Goal: Task Accomplishment & Management: Manage account settings

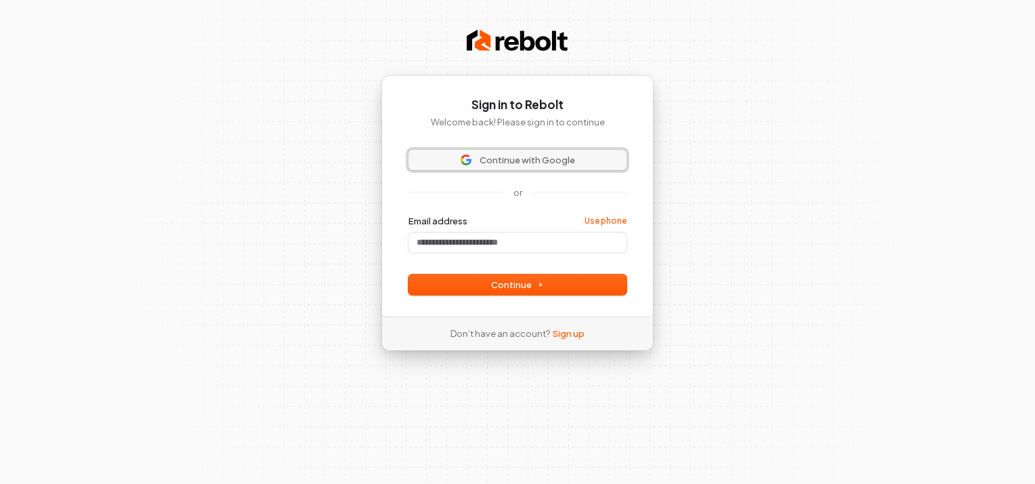
click at [509, 165] on span "Continue with Google" at bounding box center [527, 160] width 95 height 12
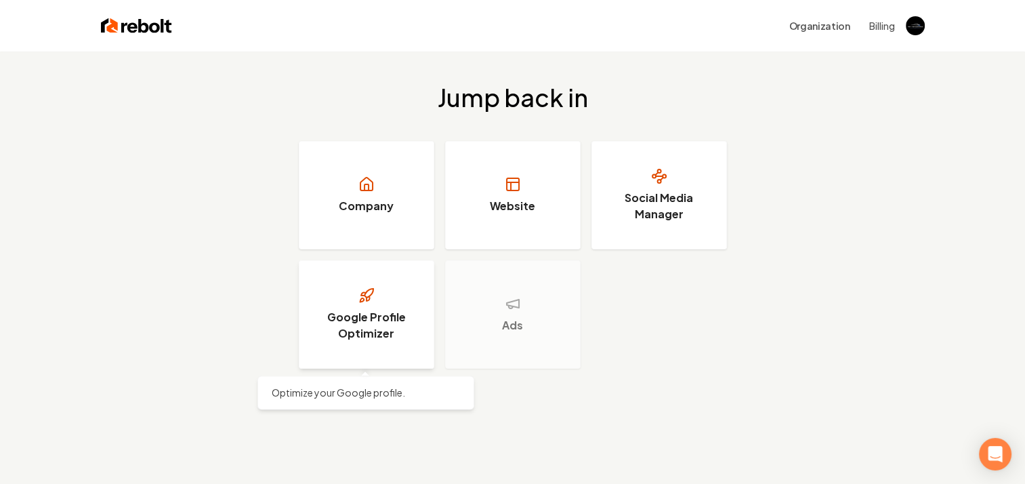
click at [385, 345] on link "Google Profile Optimizer" at bounding box center [366, 314] width 135 height 108
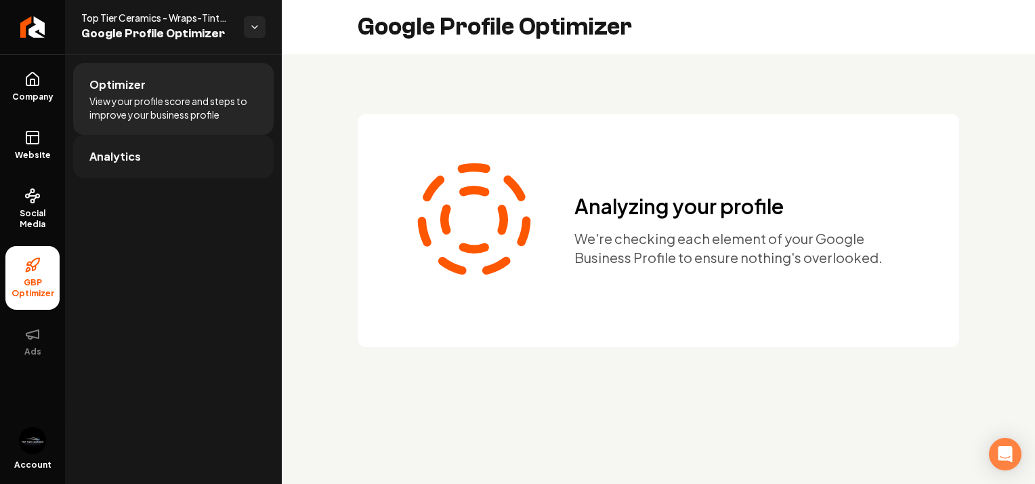
click at [160, 164] on link "Analytics" at bounding box center [173, 156] width 200 height 43
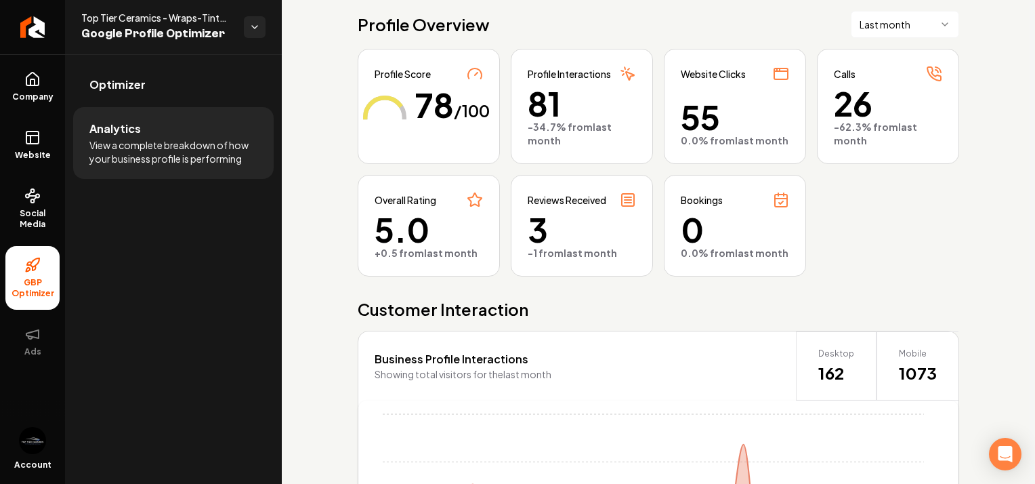
scroll to position [76, 0]
click at [932, 12] on html "Company Website Social Media GBP Optimizer Ads Account Top Tier Ceramics - Wrap…" at bounding box center [517, 242] width 1035 height 484
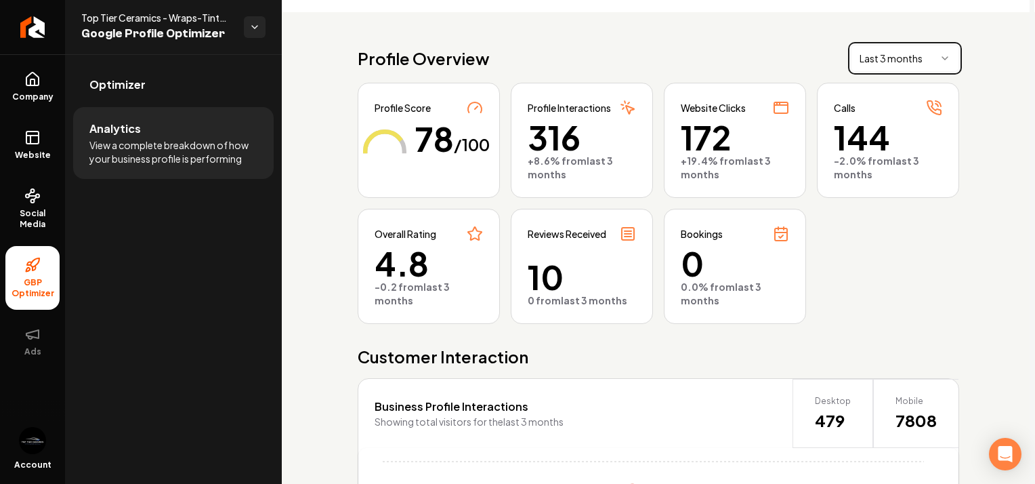
scroll to position [34, 0]
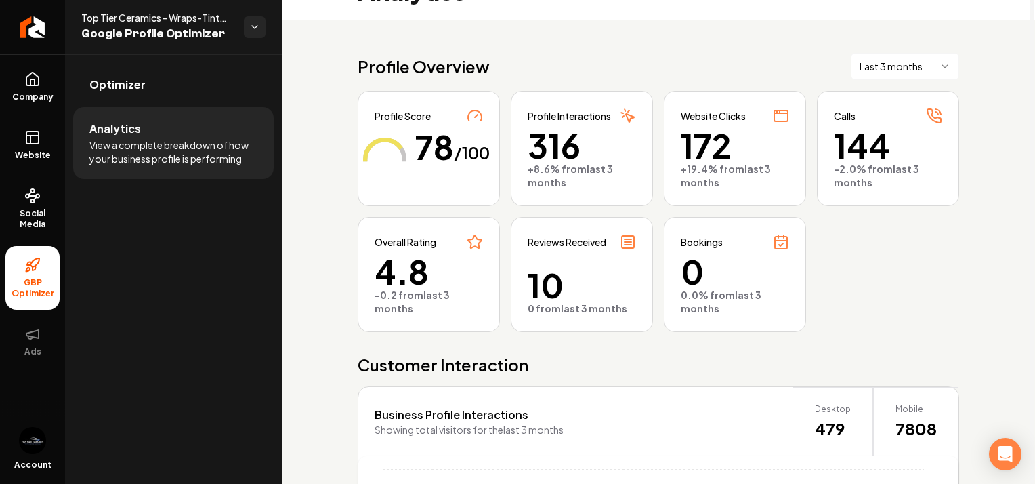
click at [924, 70] on html "Company Website Social Media GBP Optimizer Ads Account Top Tier Ceramics - Wrap…" at bounding box center [517, 242] width 1035 height 484
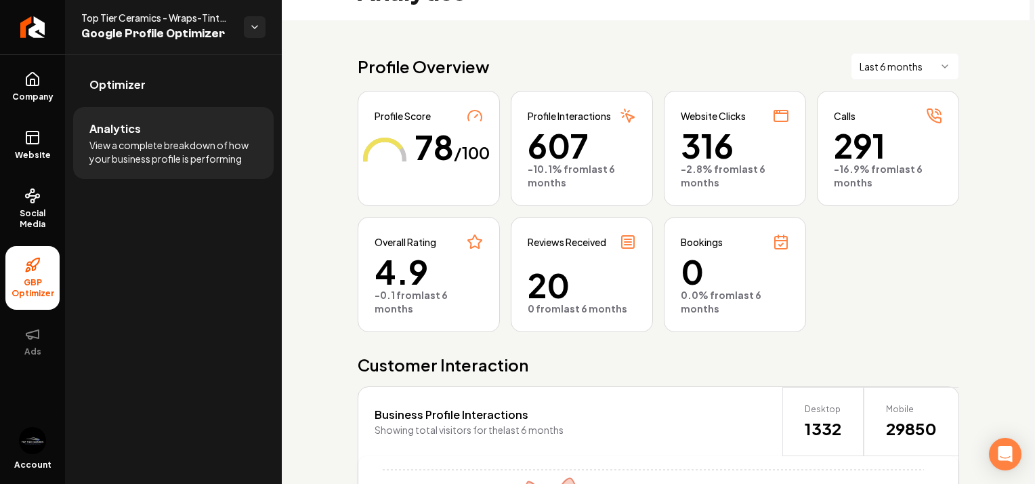
click at [937, 59] on html "Company Website Social Media GBP Optimizer Ads Account Top Tier Ceramics - Wrap…" at bounding box center [517, 242] width 1035 height 484
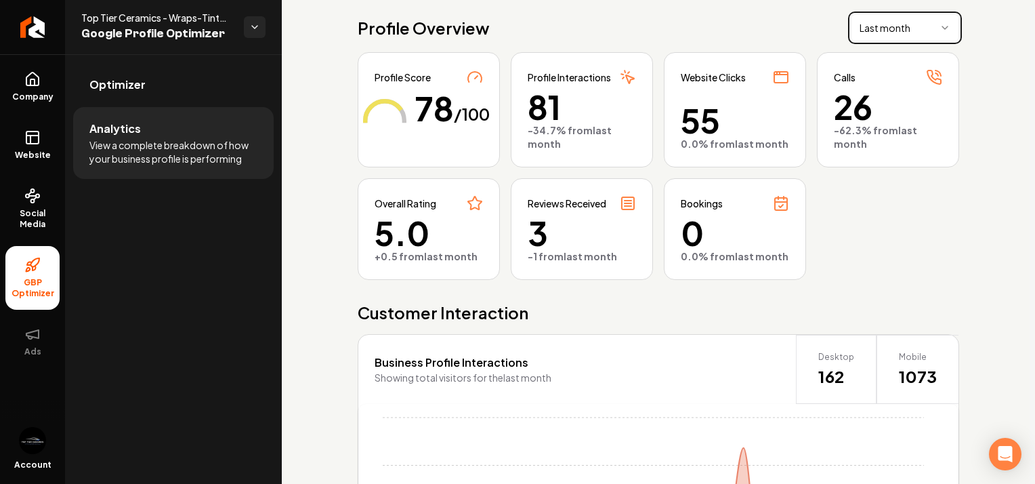
scroll to position [0, 0]
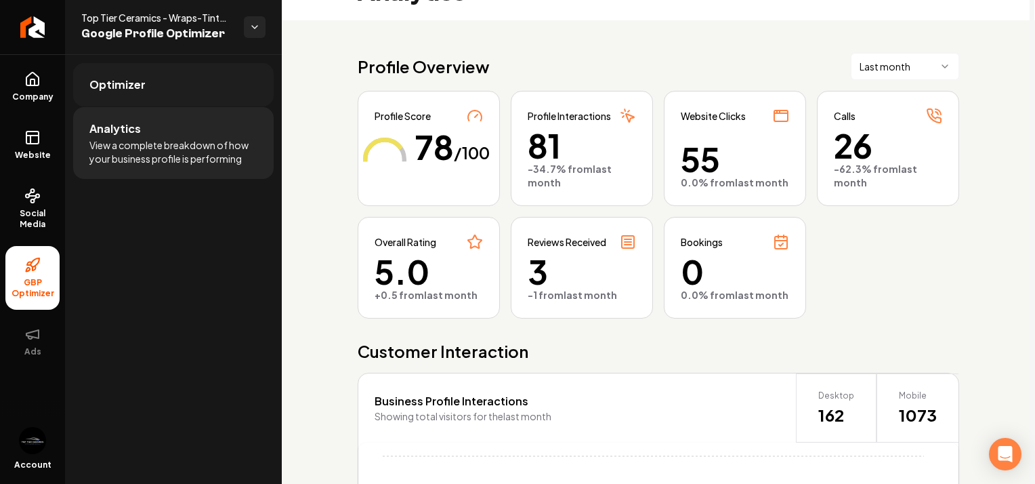
click at [155, 76] on link "Optimizer" at bounding box center [173, 84] width 200 height 43
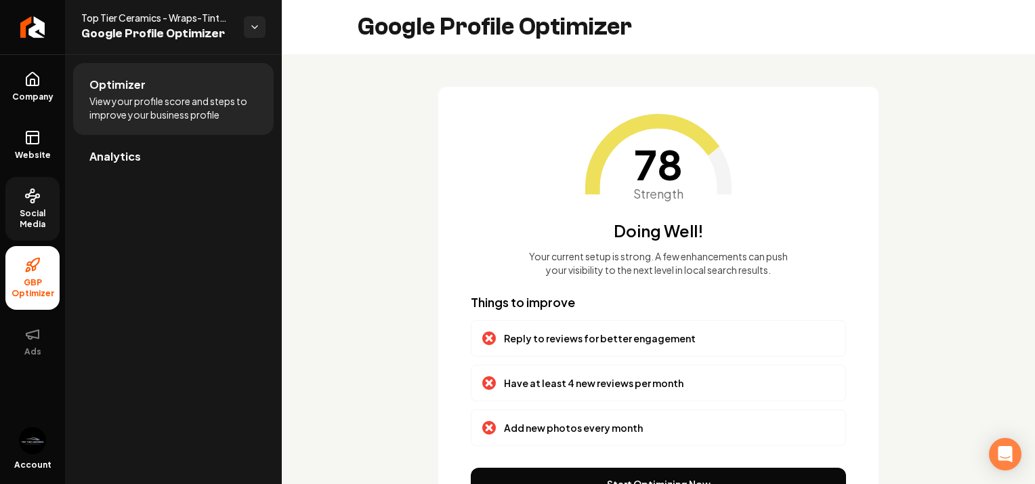
click at [19, 215] on span "Social Media" at bounding box center [32, 219] width 54 height 22
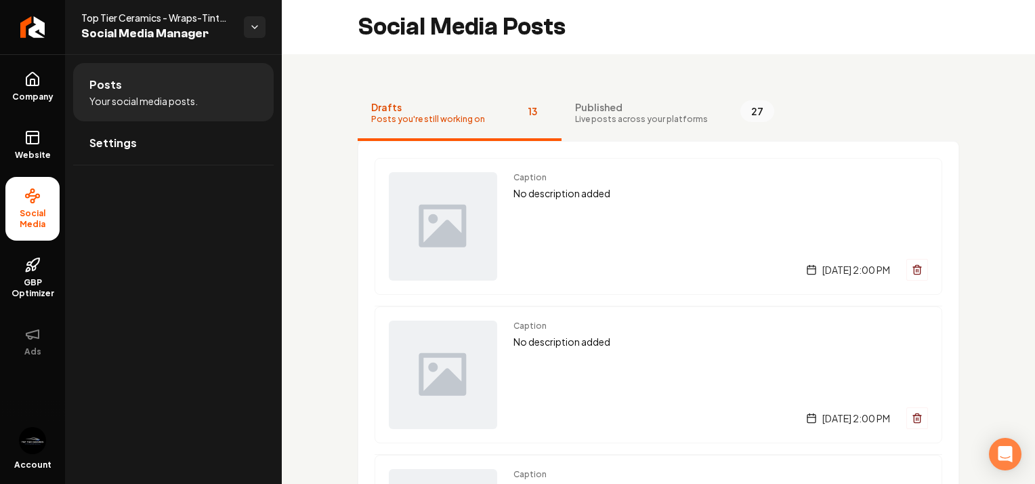
click at [137, 280] on div "Posts Your social media posts. Settings" at bounding box center [173, 268] width 217 height 429
click at [598, 110] on span "Published" at bounding box center [641, 107] width 133 height 14
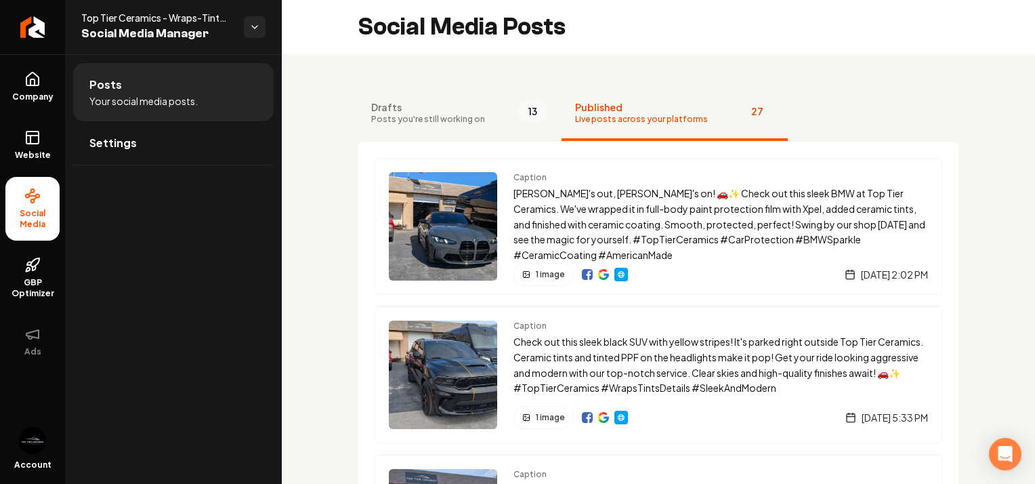
click at [448, 110] on span "Drafts" at bounding box center [428, 107] width 114 height 14
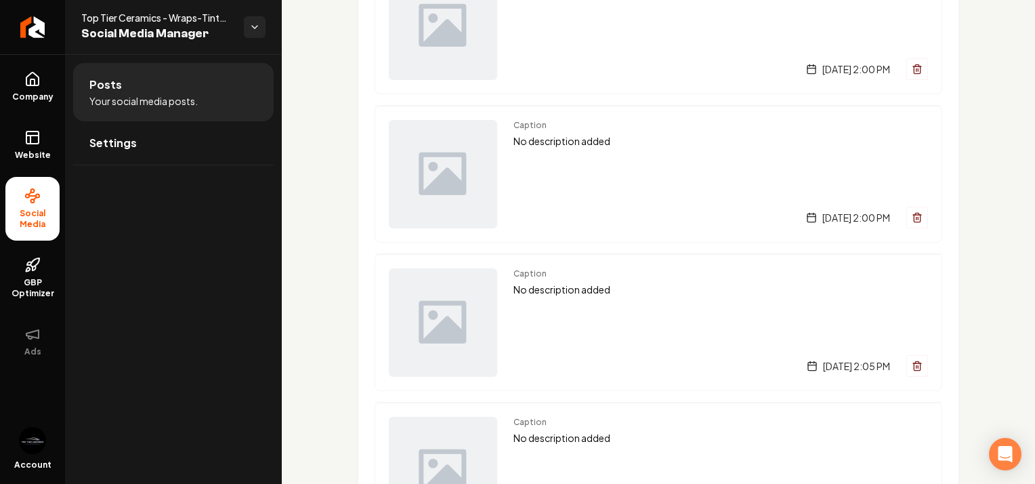
scroll to position [167, 0]
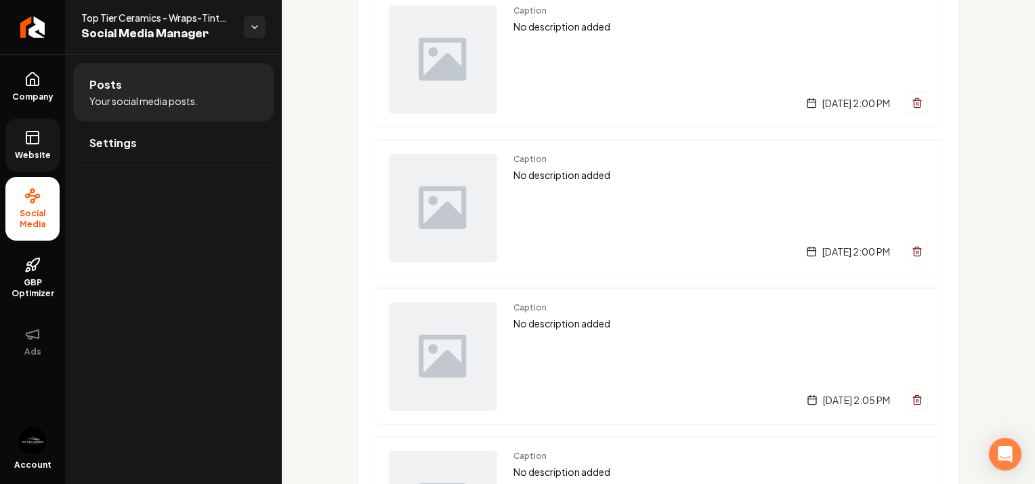
click at [43, 142] on link "Website" at bounding box center [32, 145] width 54 height 53
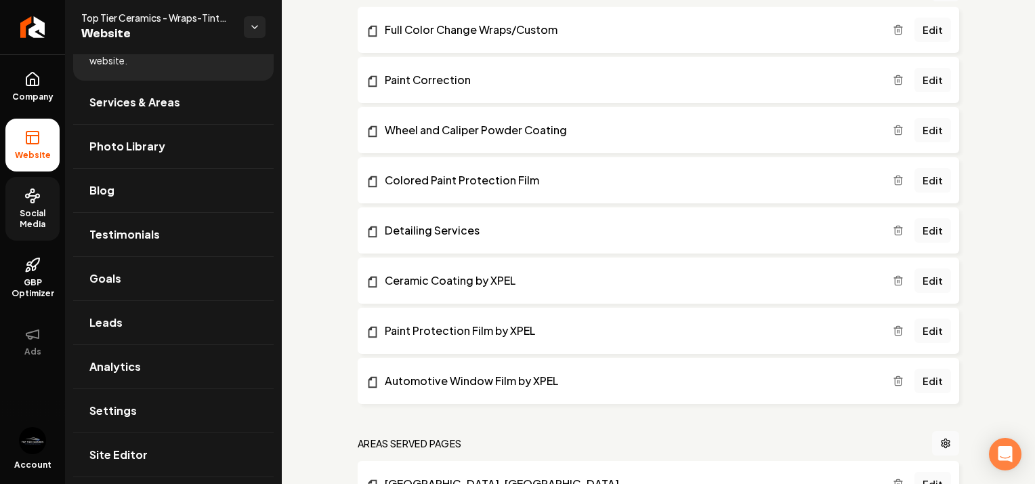
scroll to position [547, 0]
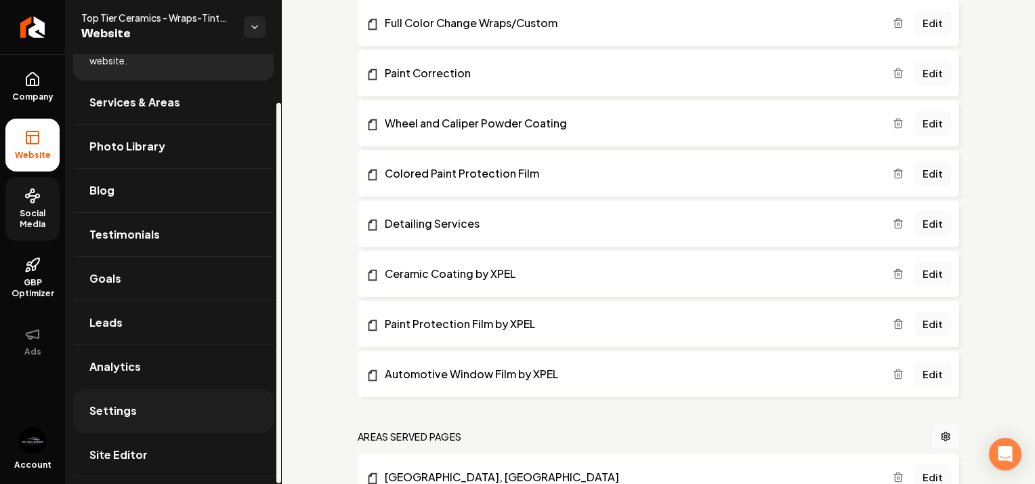
click at [129, 398] on link "Settings" at bounding box center [173, 410] width 200 height 43
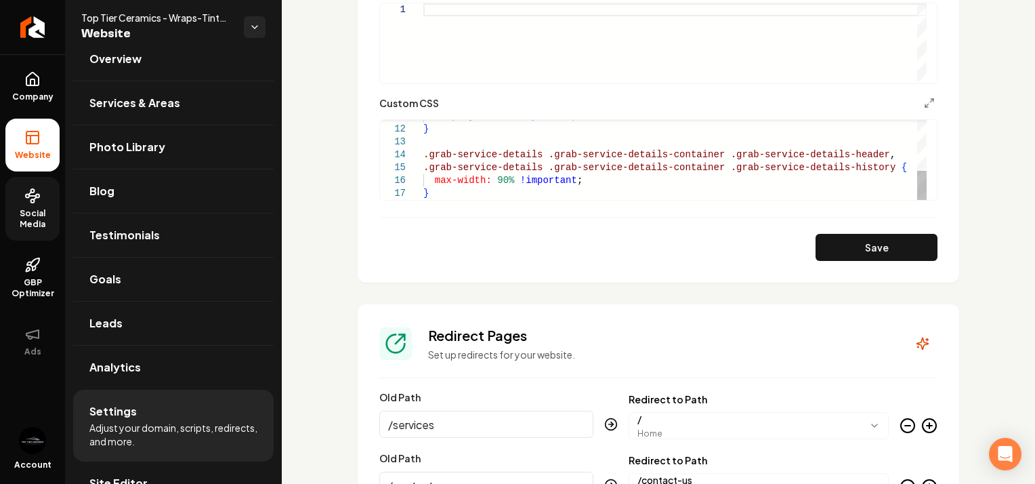
scroll to position [1153, 0]
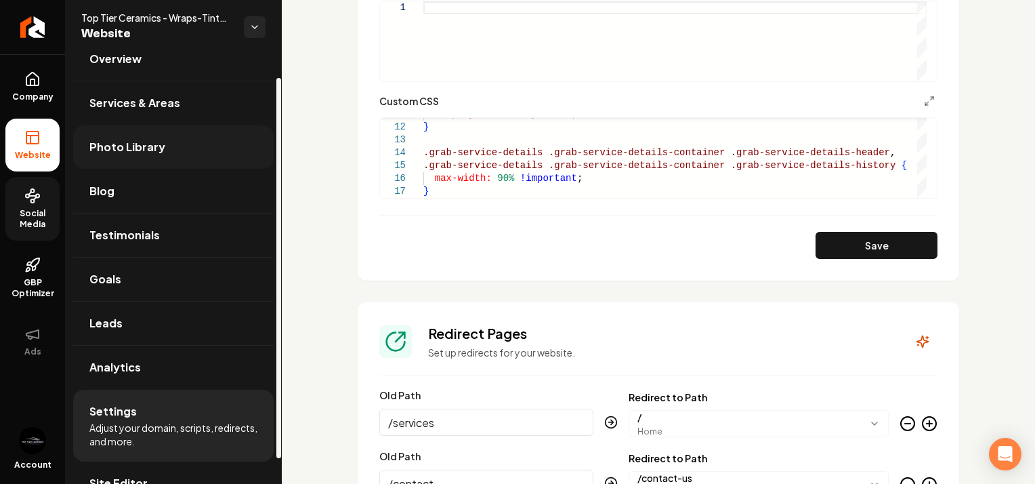
click at [114, 145] on span "Photo Library" at bounding box center [127, 147] width 76 height 16
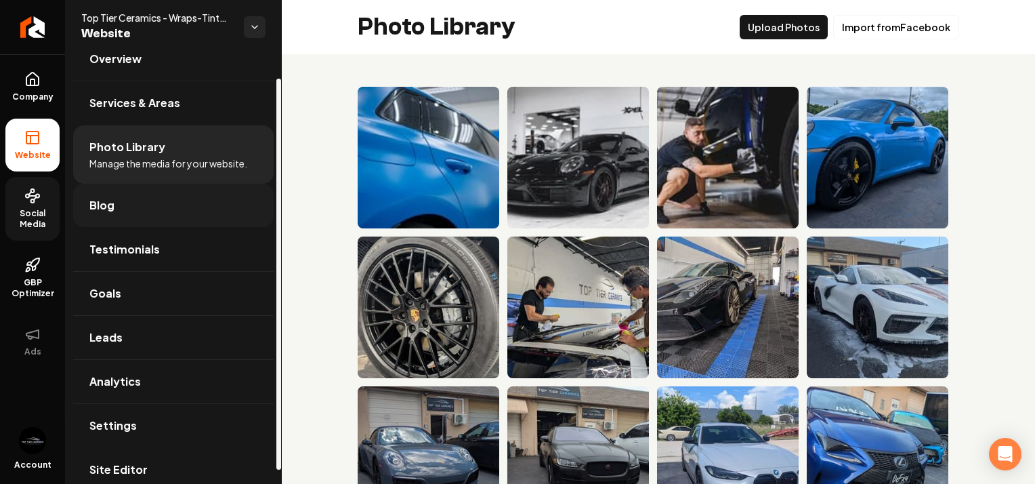
click at [149, 215] on link "Blog" at bounding box center [173, 205] width 200 height 43
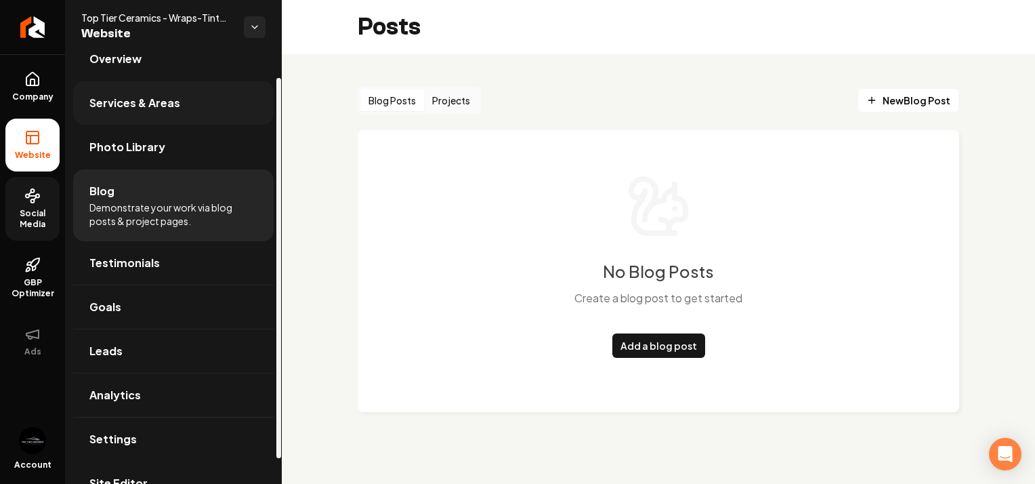
click at [179, 93] on link "Services & Areas" at bounding box center [173, 102] width 200 height 43
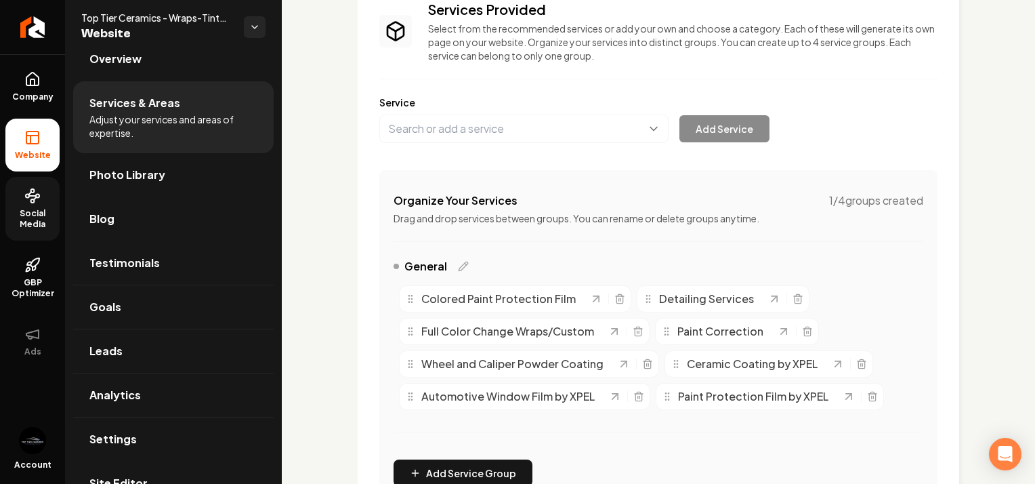
scroll to position [108, 0]
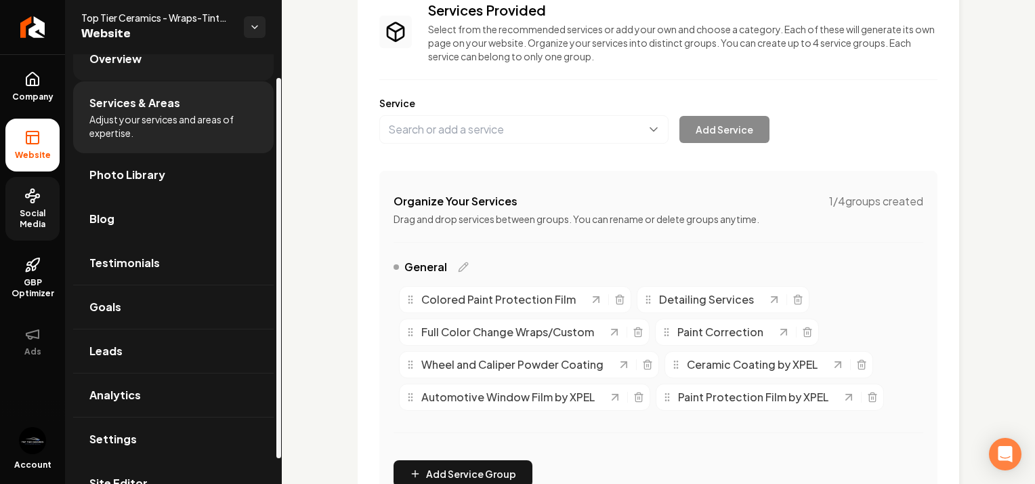
click at [206, 68] on link "Overview" at bounding box center [173, 58] width 200 height 43
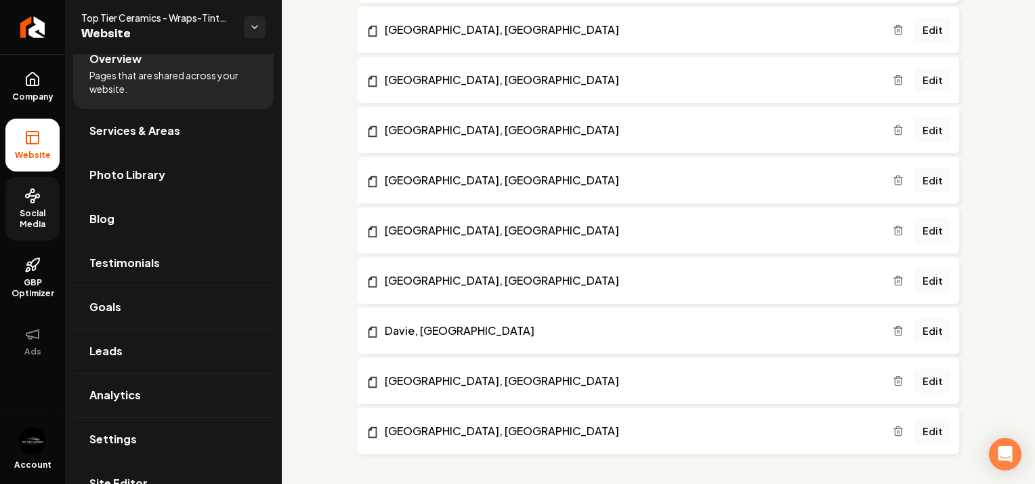
scroll to position [1701, 0]
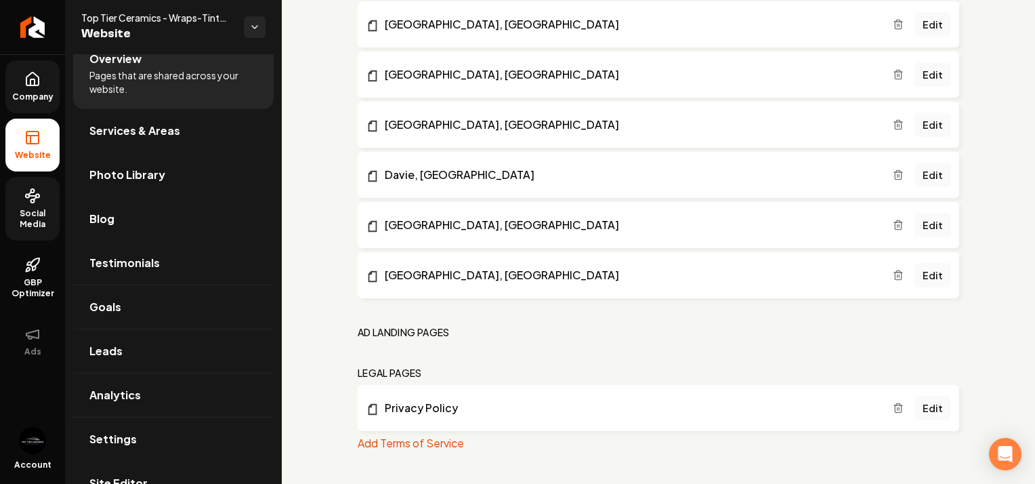
click at [41, 72] on link "Company" at bounding box center [32, 86] width 54 height 53
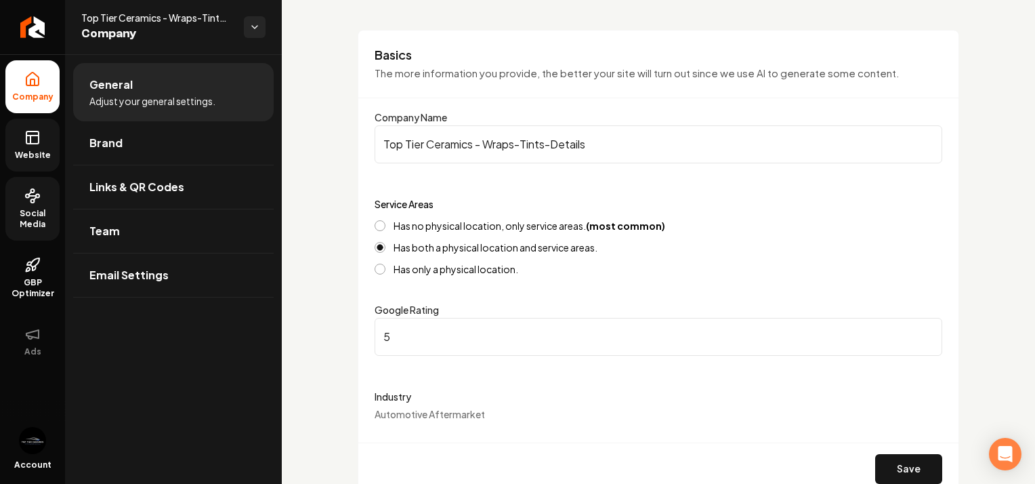
scroll to position [89, 0]
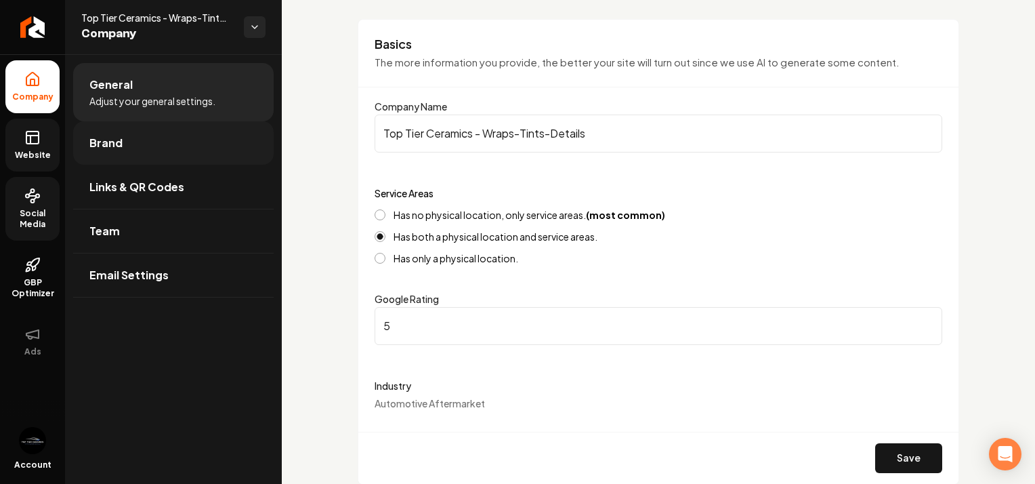
click at [198, 142] on link "Brand" at bounding box center [173, 142] width 200 height 43
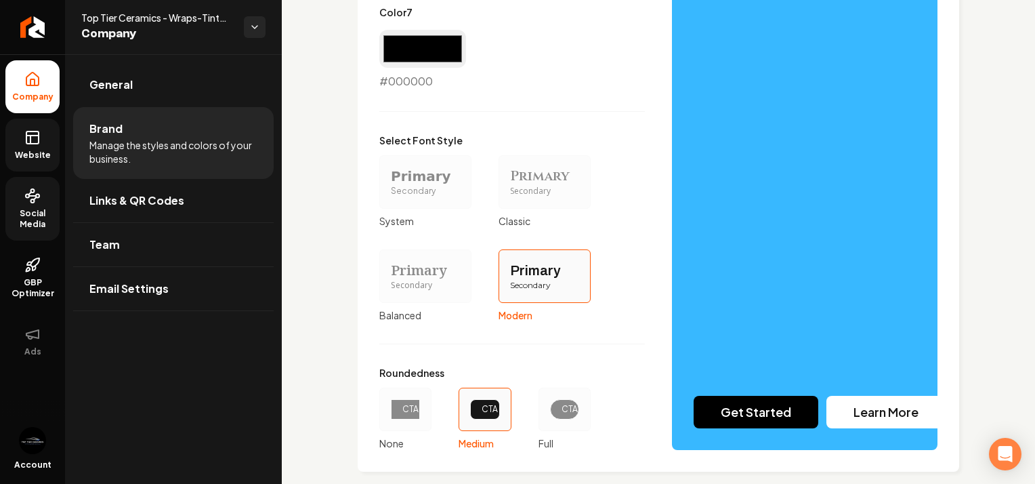
scroll to position [1197, 0]
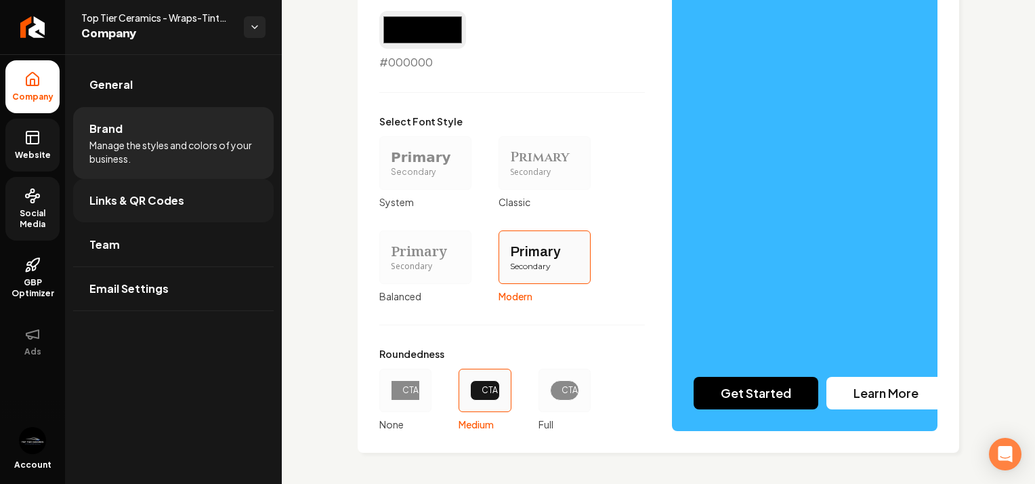
click at [232, 200] on link "Links & QR Codes" at bounding box center [173, 200] width 200 height 43
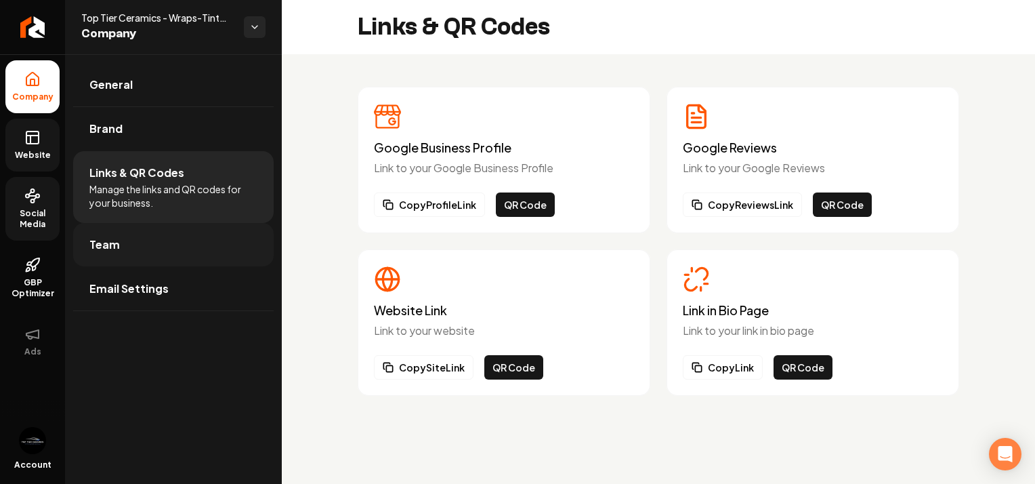
click at [175, 247] on link "Team" at bounding box center [173, 244] width 200 height 43
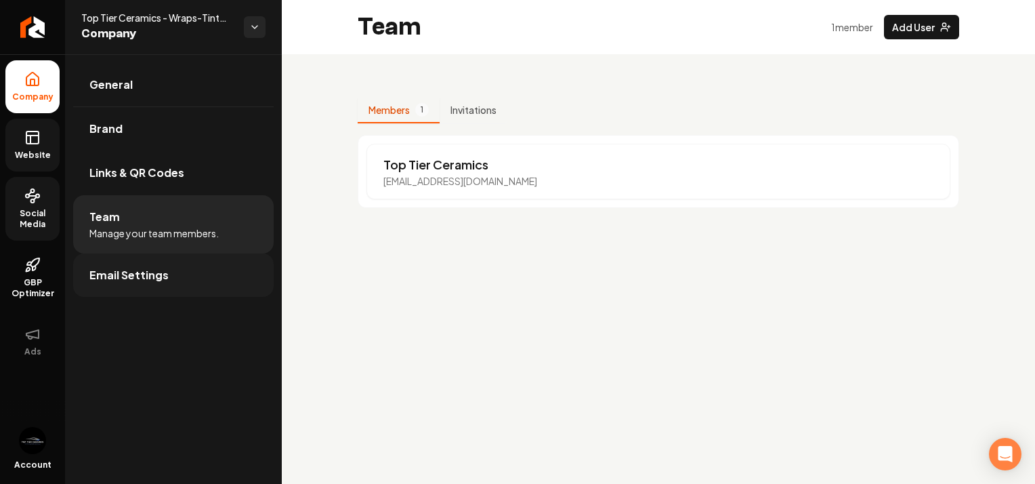
click at [154, 272] on span "Email Settings" at bounding box center [128, 275] width 79 height 16
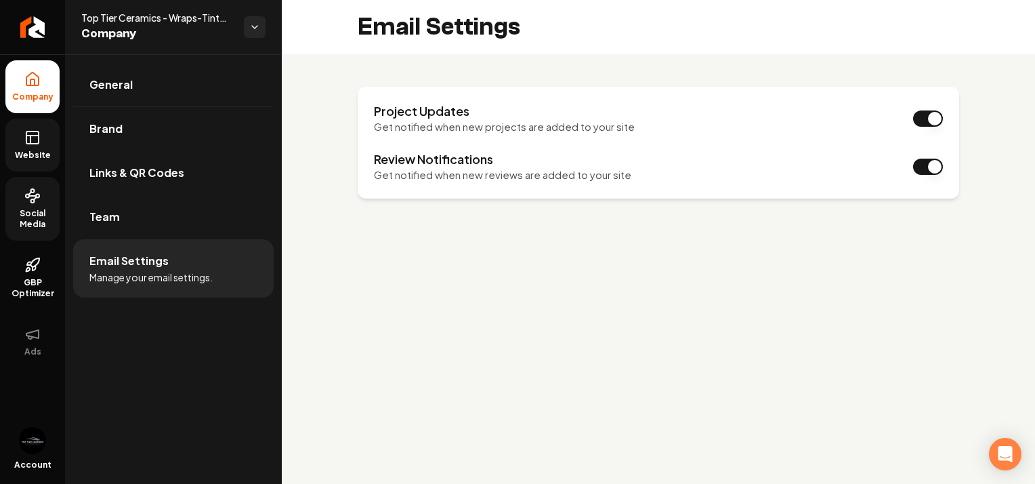
click at [46, 145] on link "Website" at bounding box center [32, 145] width 54 height 53
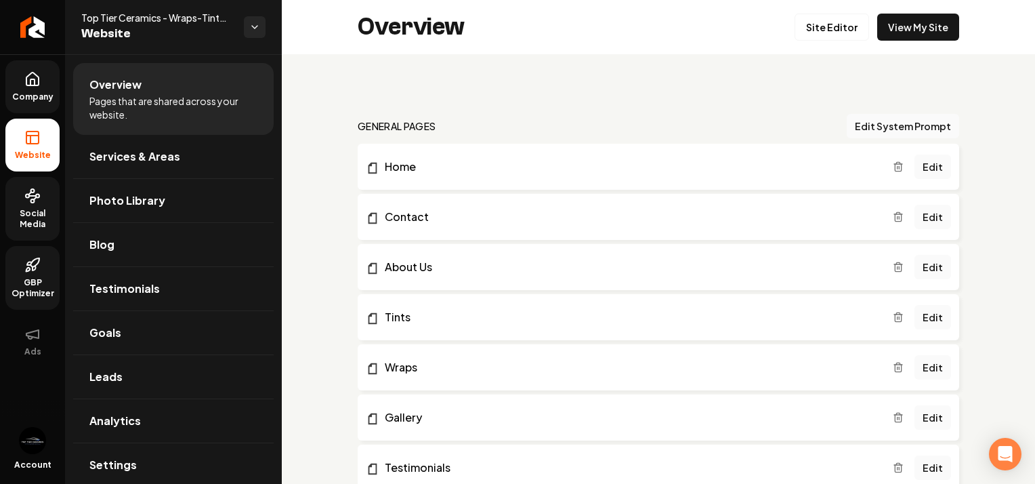
click at [33, 283] on span "GBP Optimizer" at bounding box center [32, 288] width 54 height 22
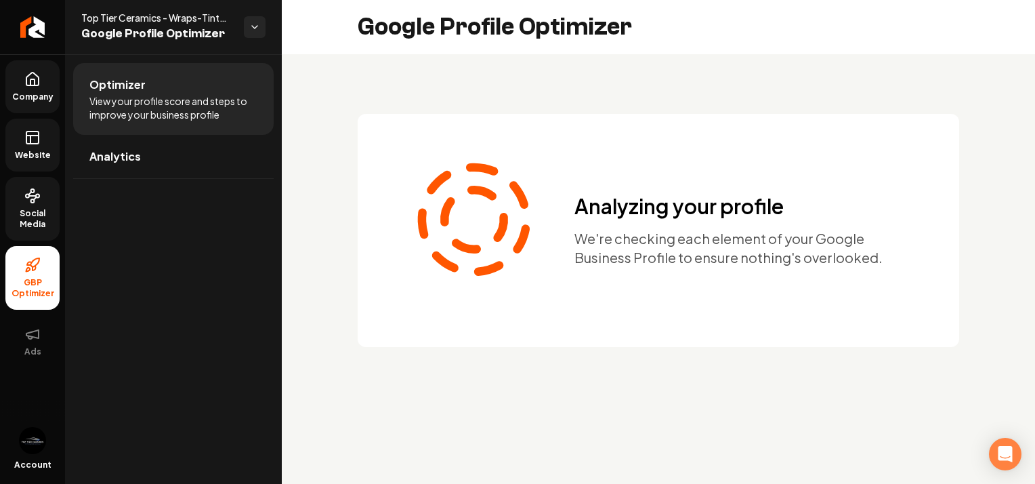
click at [26, 216] on span "Social Media" at bounding box center [32, 219] width 54 height 22
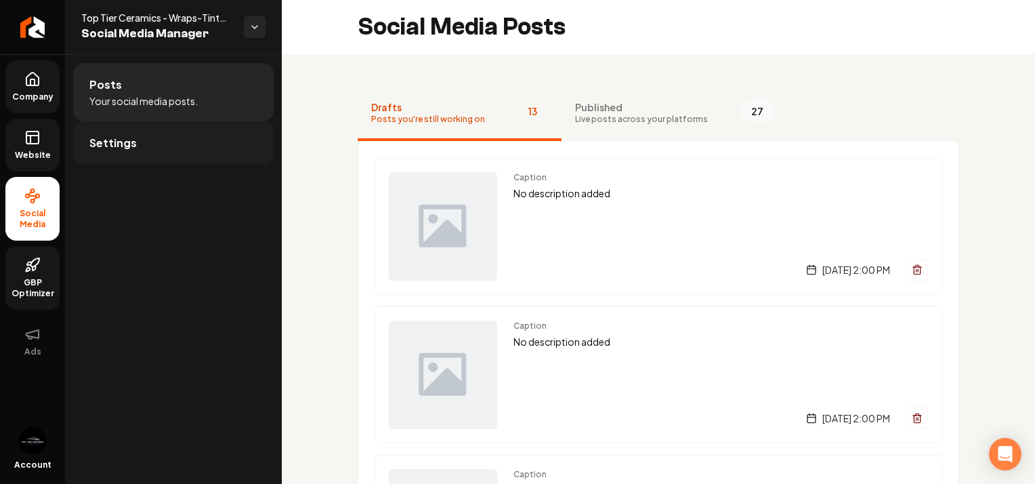
click at [125, 151] on link "Settings" at bounding box center [173, 142] width 200 height 43
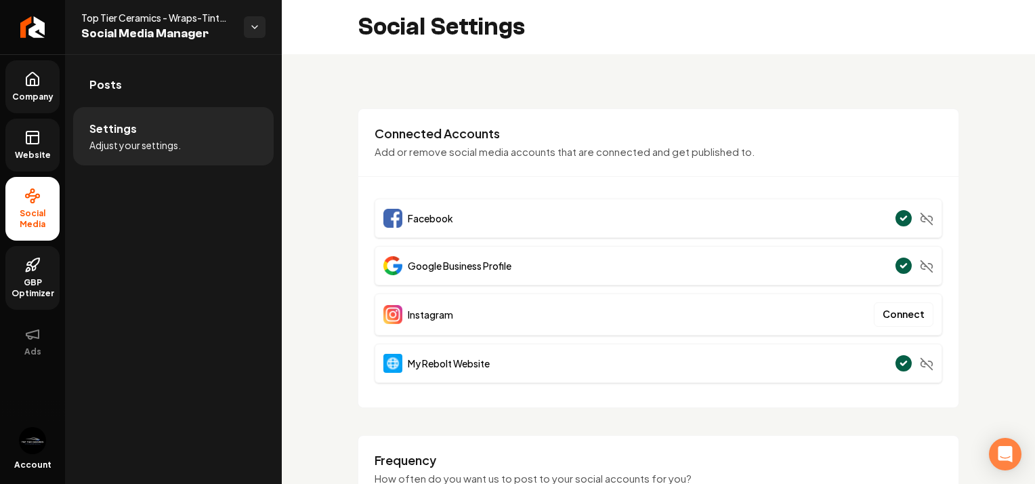
click at [38, 136] on rect at bounding box center [32, 137] width 12 height 12
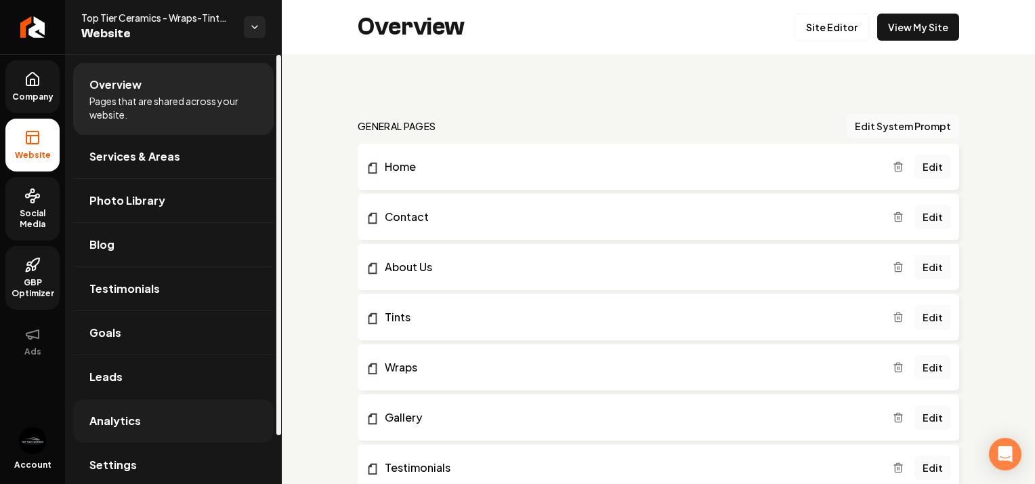
click at [114, 410] on link "Analytics" at bounding box center [173, 420] width 200 height 43
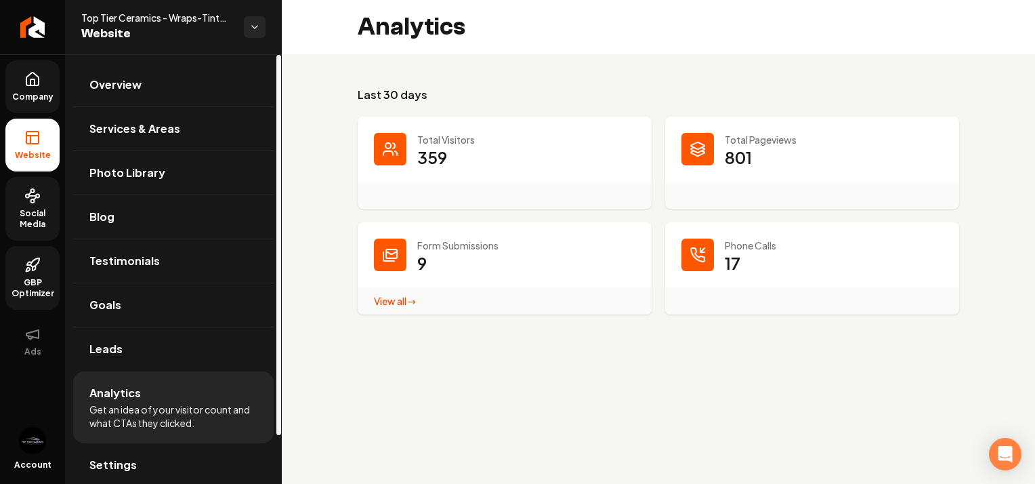
scroll to position [54, 0]
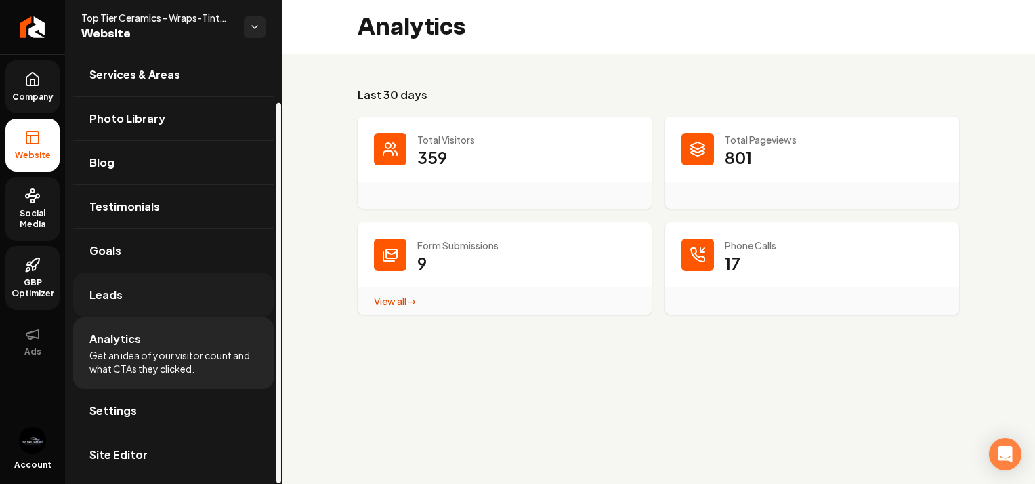
click at [152, 299] on link "Leads" at bounding box center [173, 294] width 200 height 43
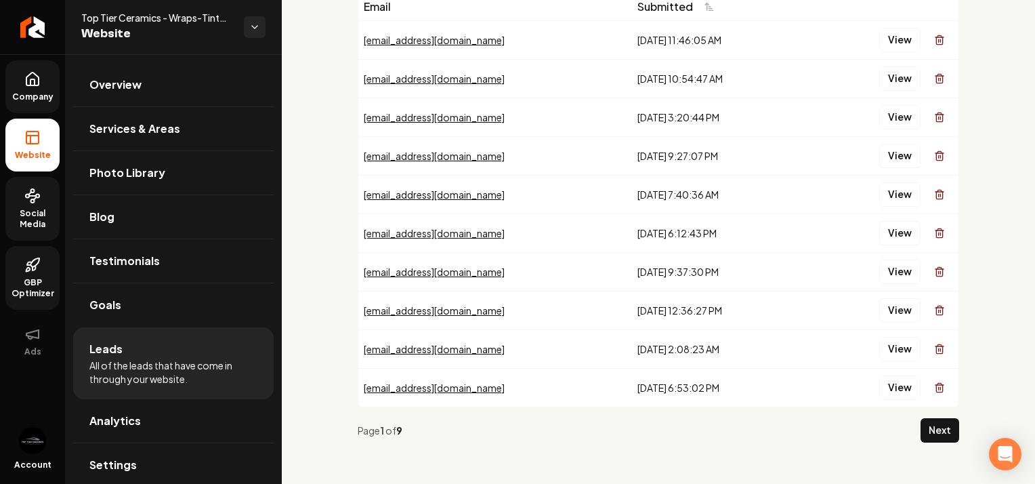
click at [23, 108] on link "Company" at bounding box center [32, 86] width 54 height 53
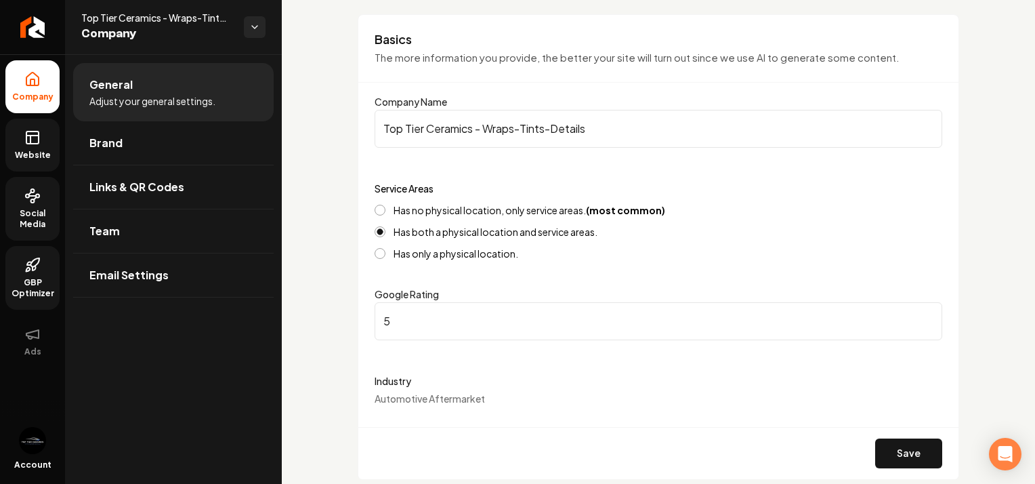
click at [37, 148] on link "Website" at bounding box center [32, 145] width 54 height 53
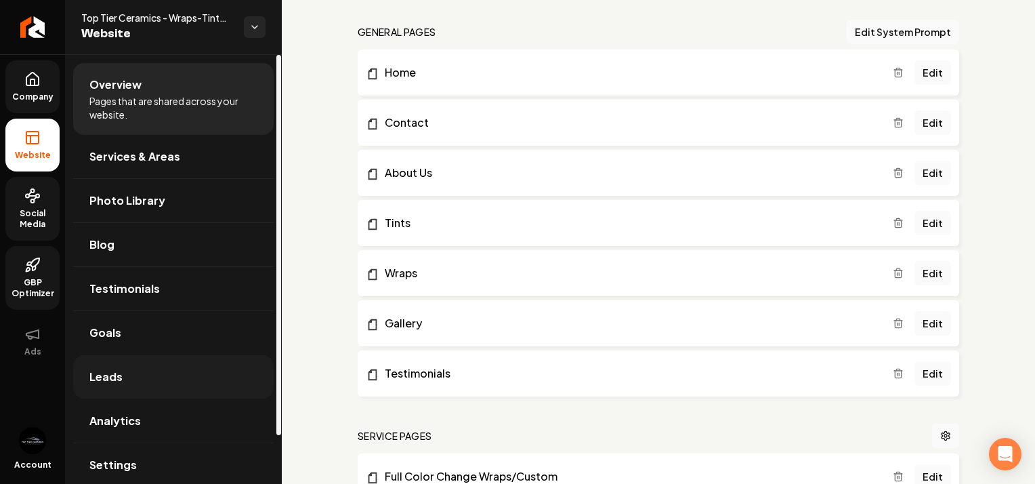
scroll to position [54, 0]
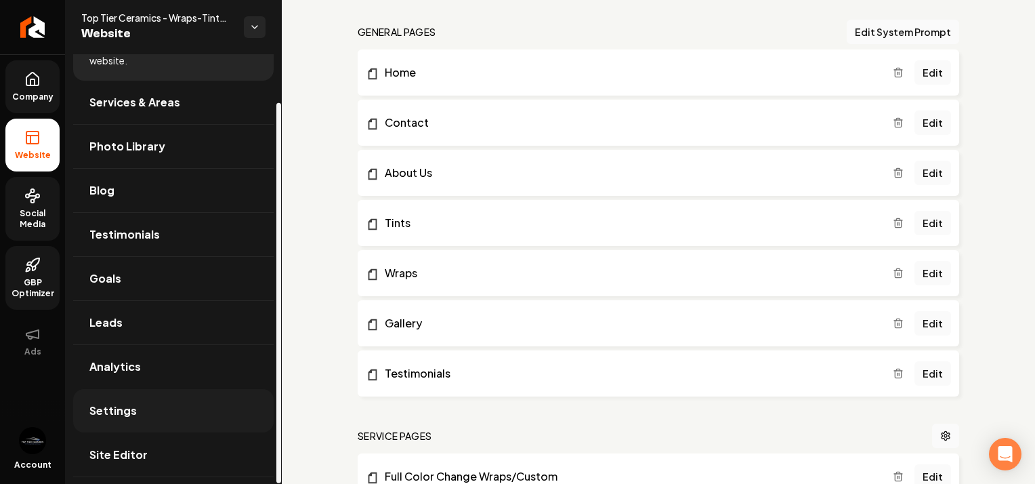
click at [140, 408] on link "Settings" at bounding box center [173, 410] width 200 height 43
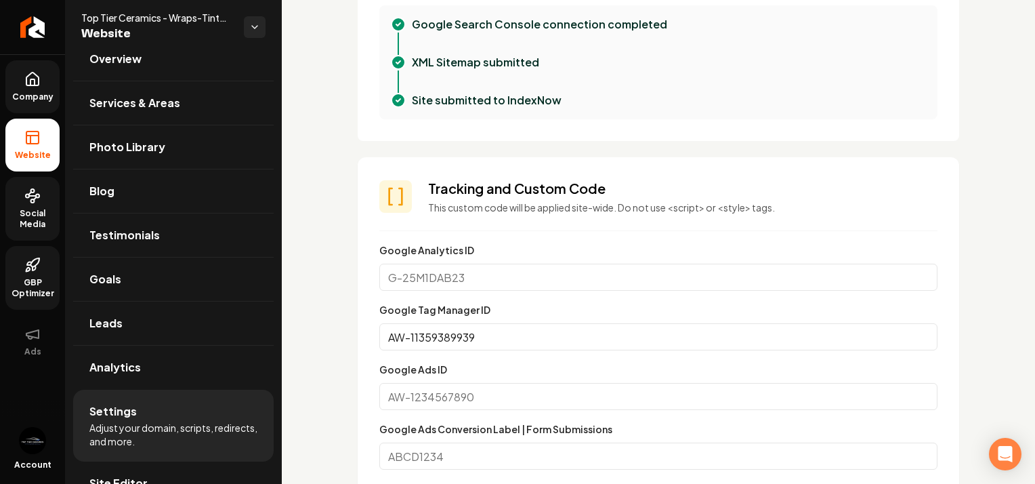
scroll to position [585, 0]
drag, startPoint x: 489, startPoint y: 264, endPoint x: 387, endPoint y: 288, distance: 105.0
click at [387, 288] on input "Google Analytics ID" at bounding box center [658, 275] width 558 height 27
click at [485, 267] on input "Google Analytics ID" at bounding box center [658, 275] width 558 height 27
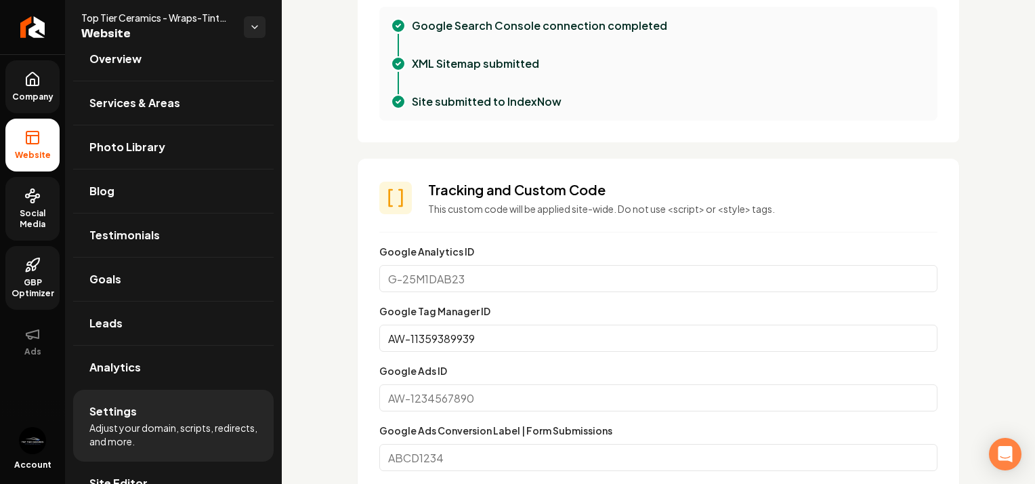
paste input "G-N4FK4JFNTX"
type input "G-N4FK4JFNTX"
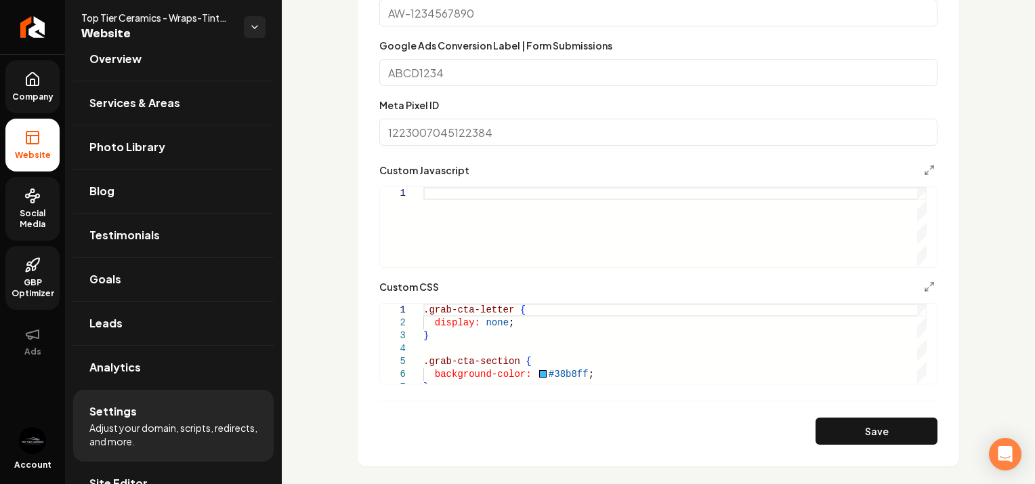
scroll to position [978, 0]
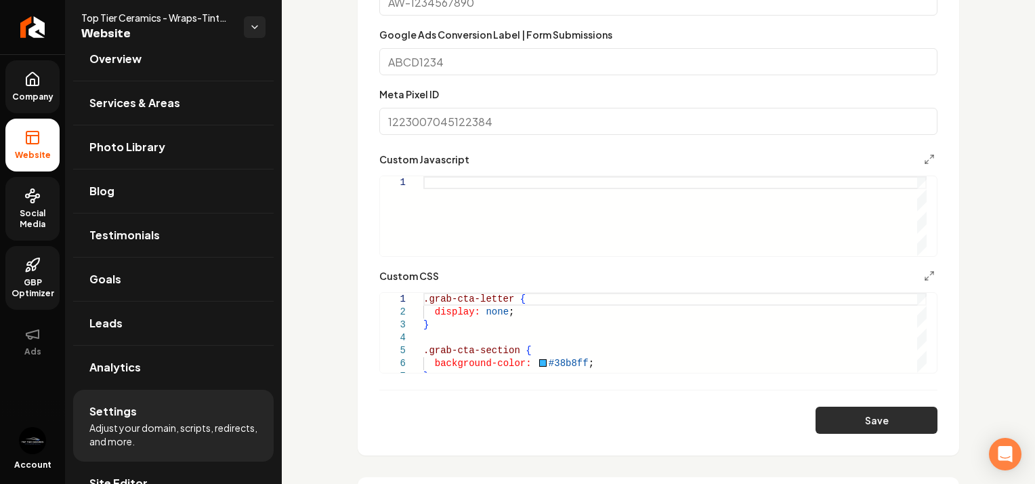
click at [822, 427] on button "Save" at bounding box center [876, 419] width 122 height 27
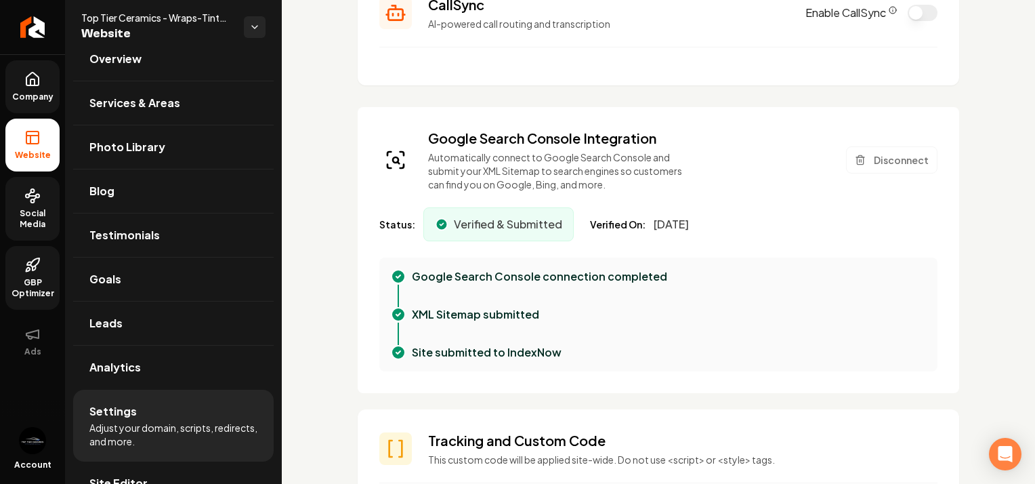
scroll to position [249, 0]
